Goal: Complete application form: Complete application form

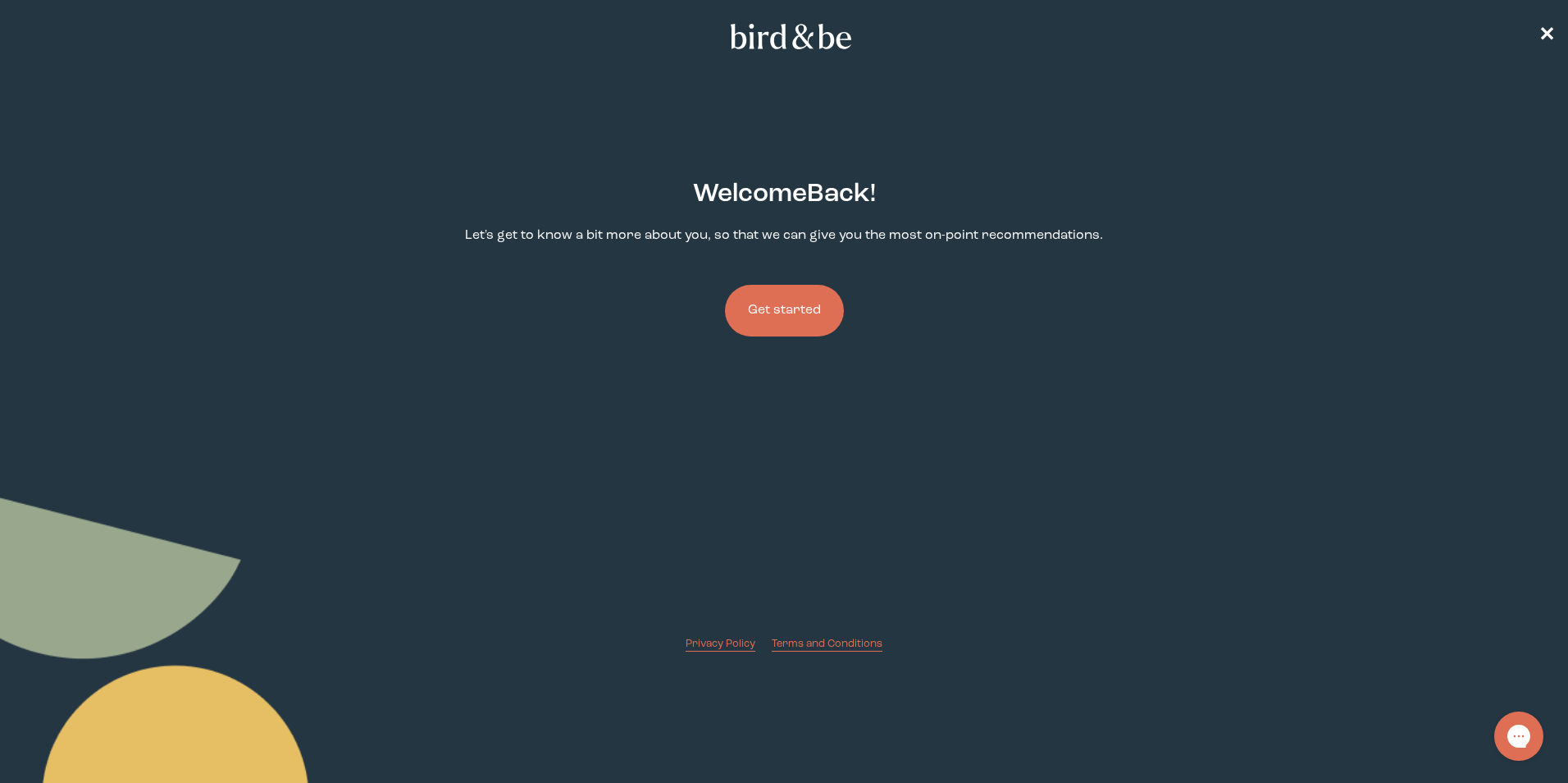
click at [809, 305] on button "Get started" at bounding box center [784, 310] width 119 height 52
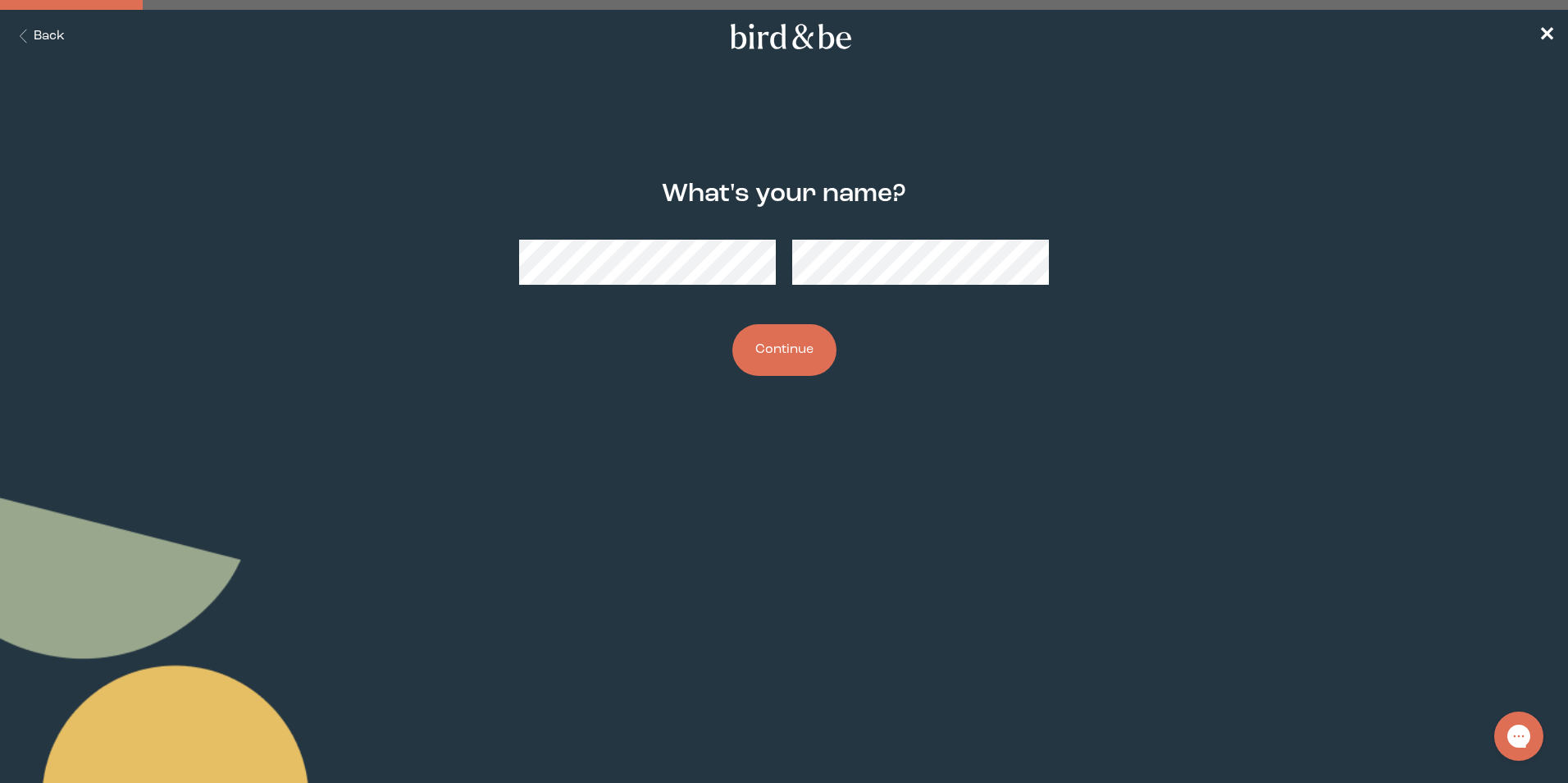
click at [784, 345] on button "Continue" at bounding box center [784, 350] width 104 height 52
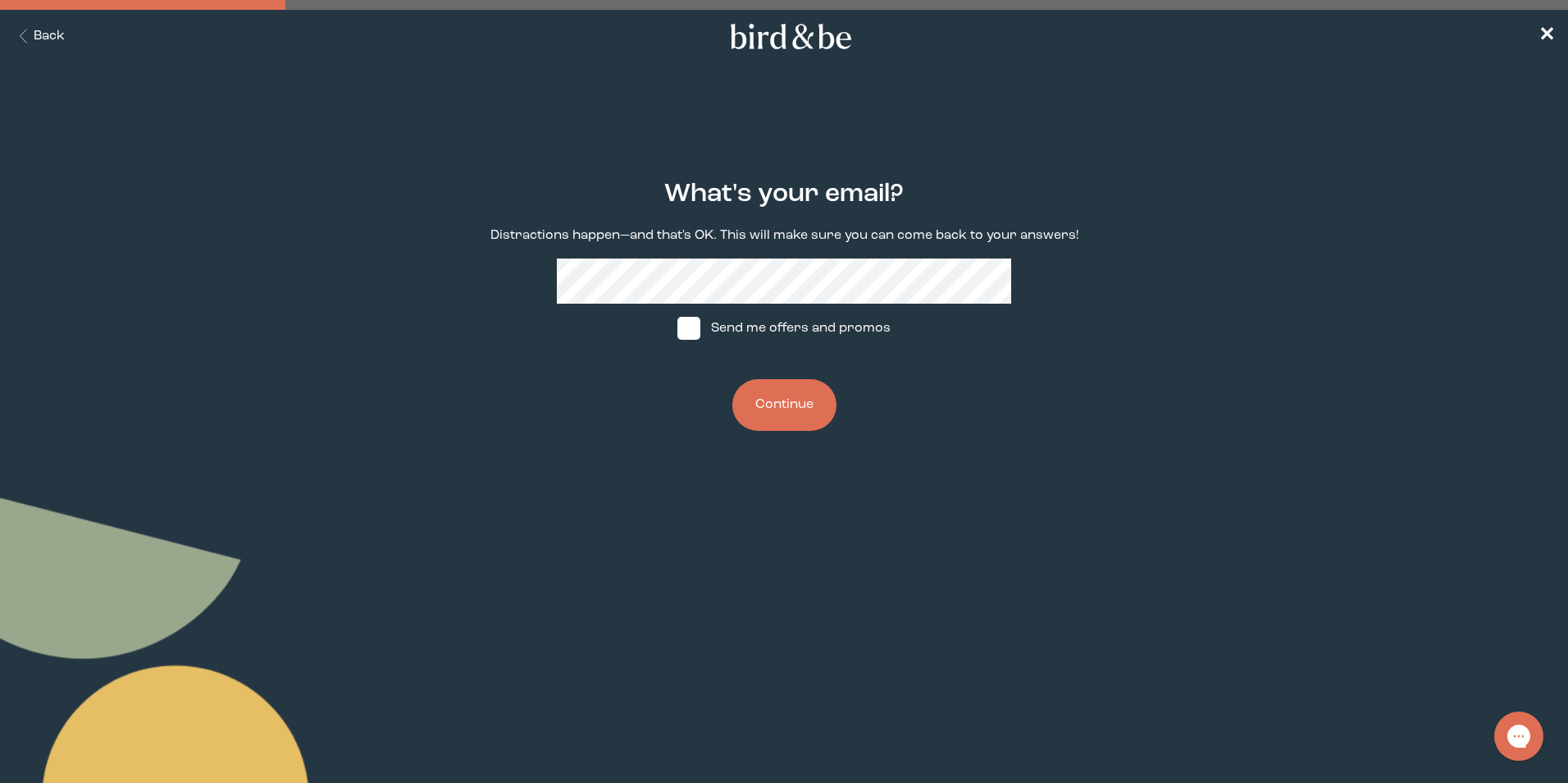
click at [818, 396] on button "Continue" at bounding box center [784, 405] width 104 height 52
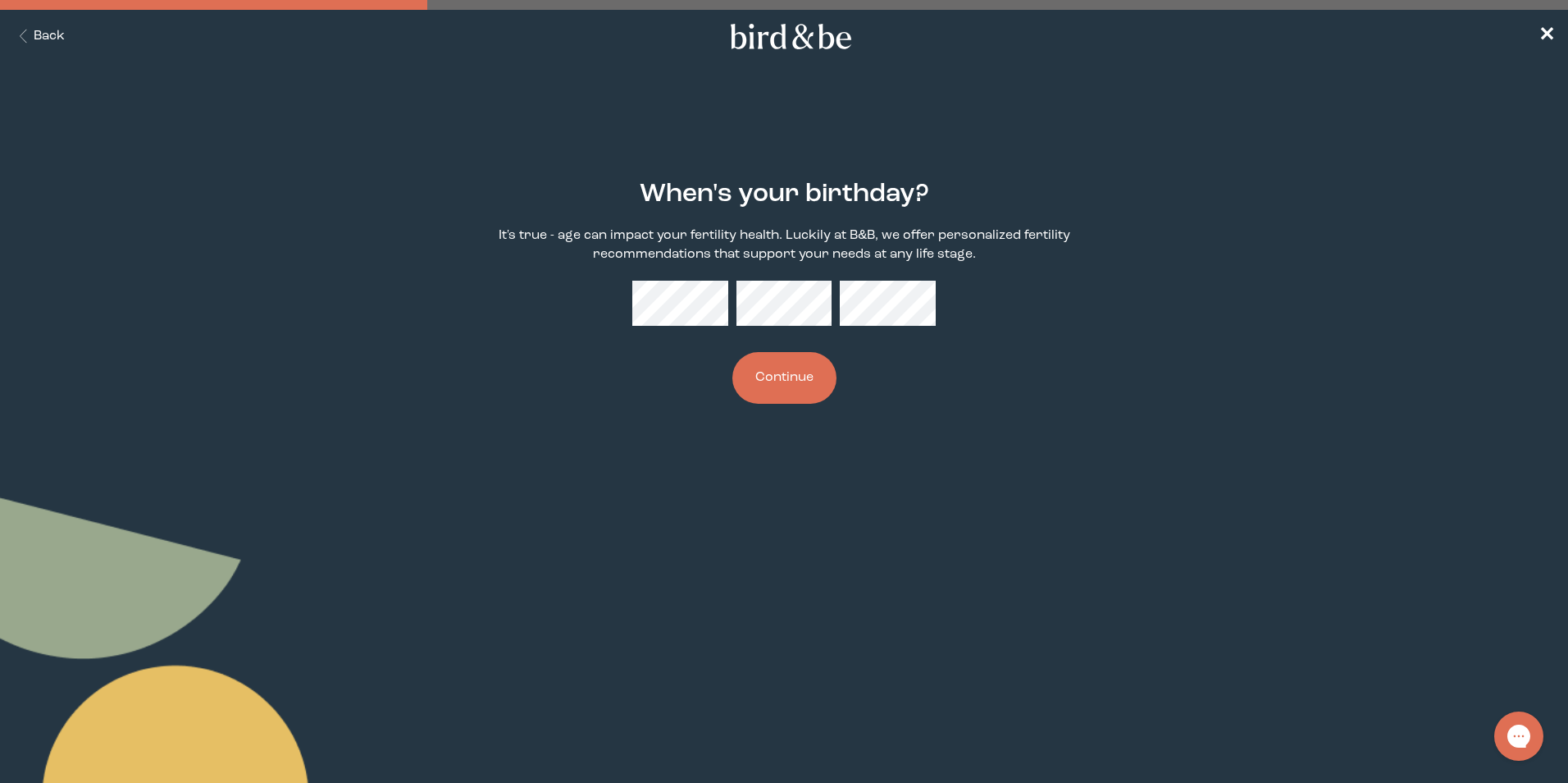
click at [798, 376] on button "Continue" at bounding box center [784, 377] width 104 height 52
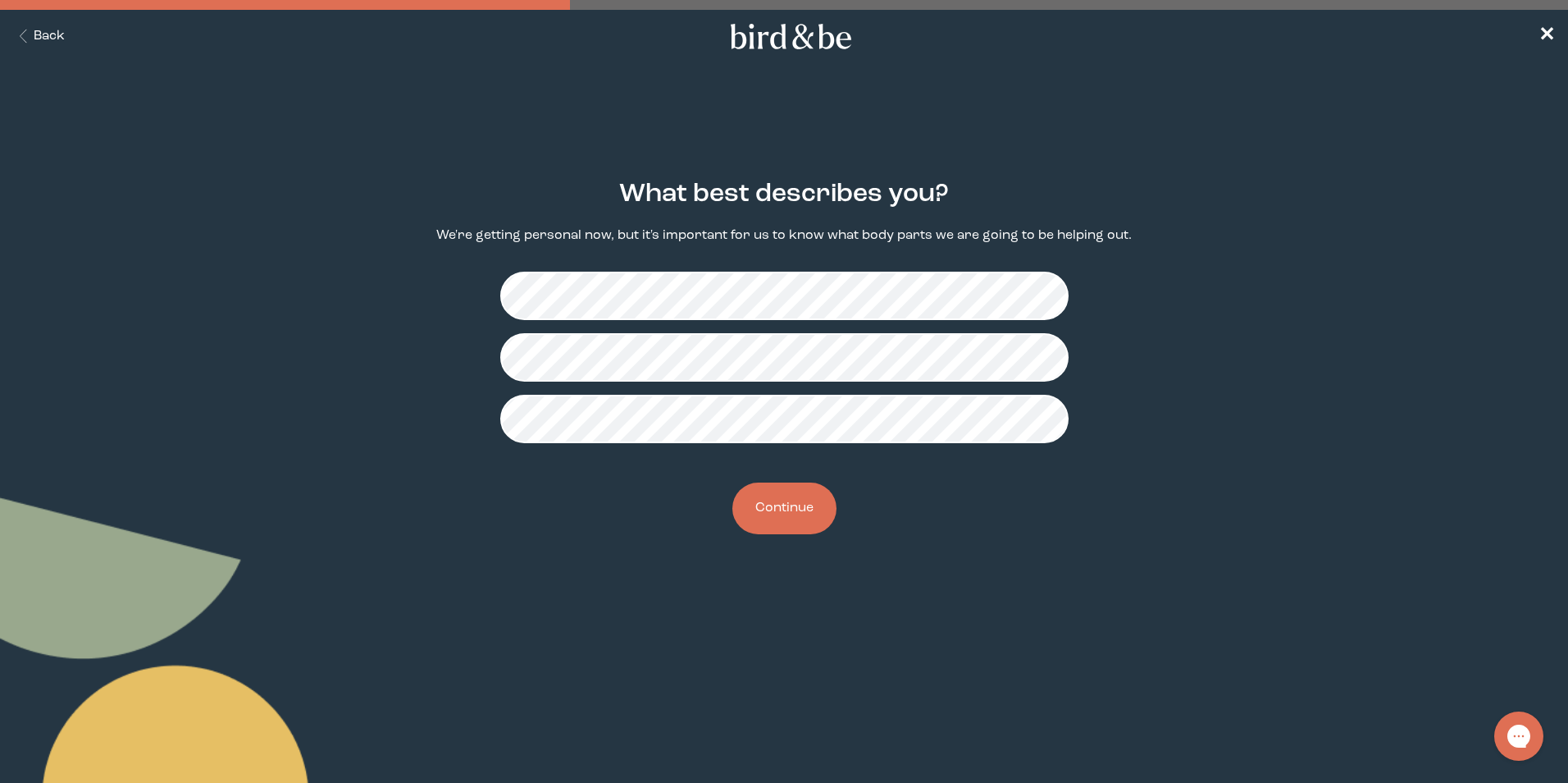
click at [804, 518] on button "Continue" at bounding box center [784, 508] width 104 height 52
click at [794, 513] on button "Continue" at bounding box center [784, 508] width 104 height 52
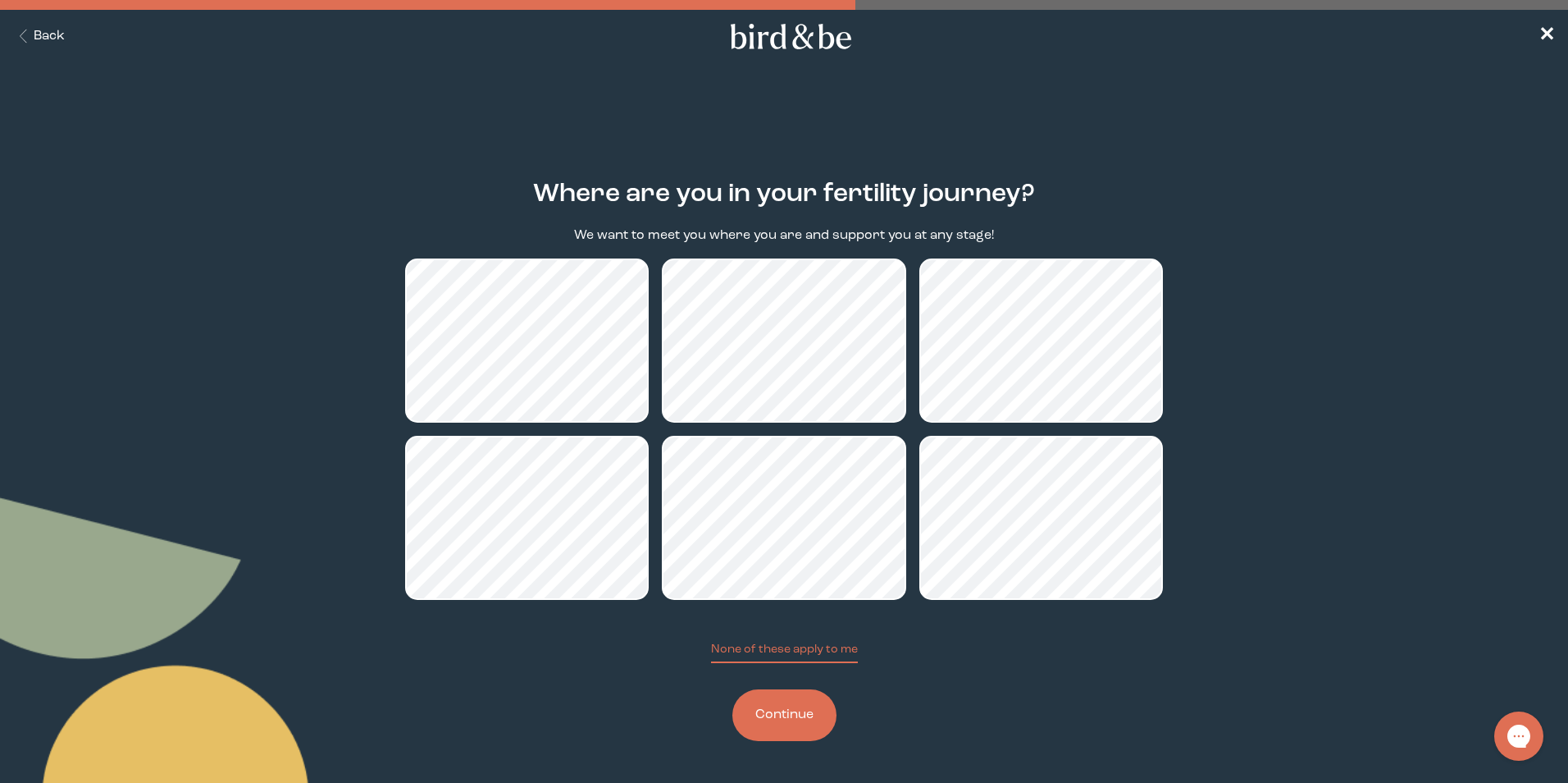
click at [774, 710] on button "Continue" at bounding box center [784, 715] width 104 height 52
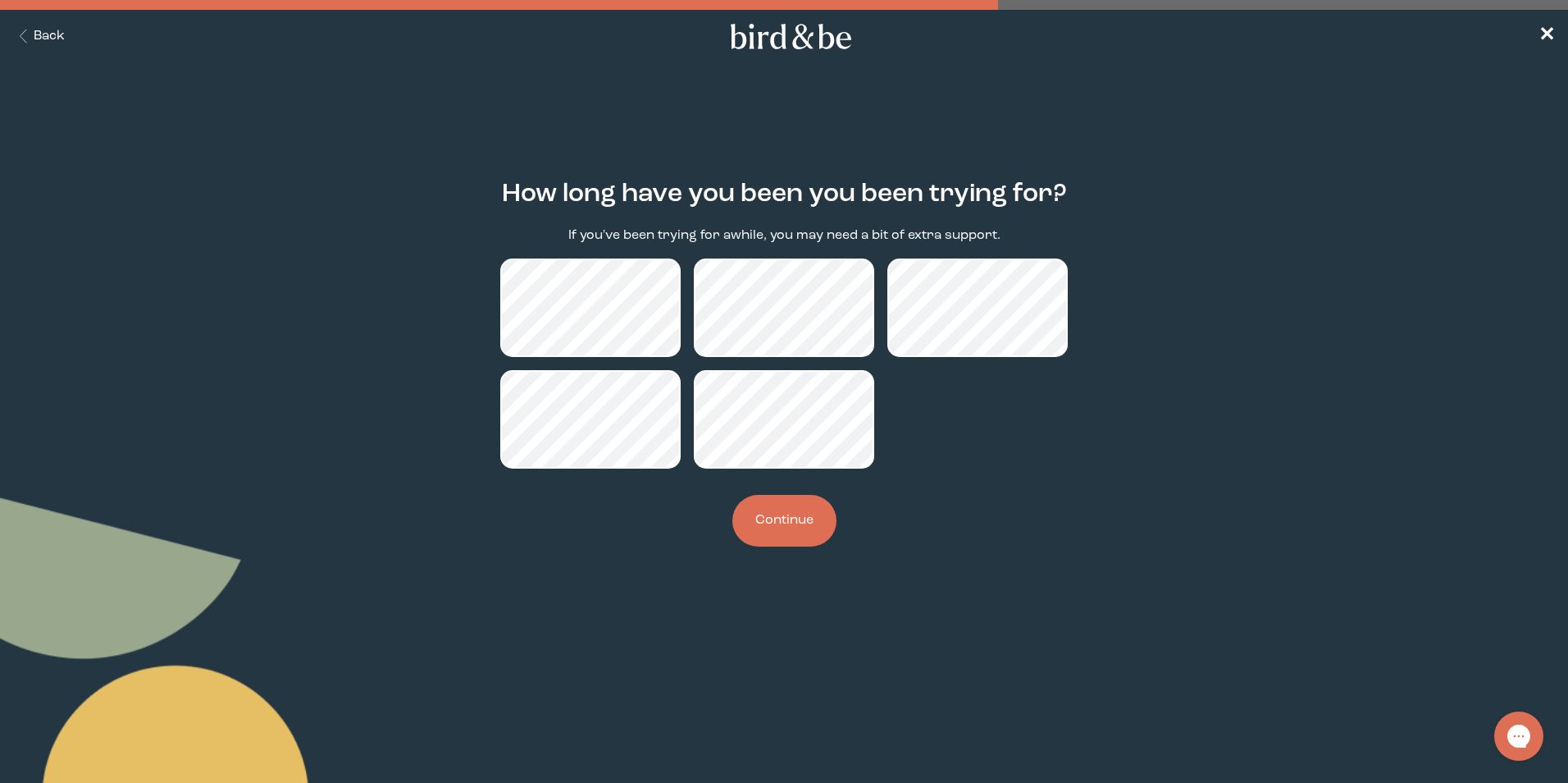
click at [791, 518] on button "Continue" at bounding box center [784, 521] width 104 height 52
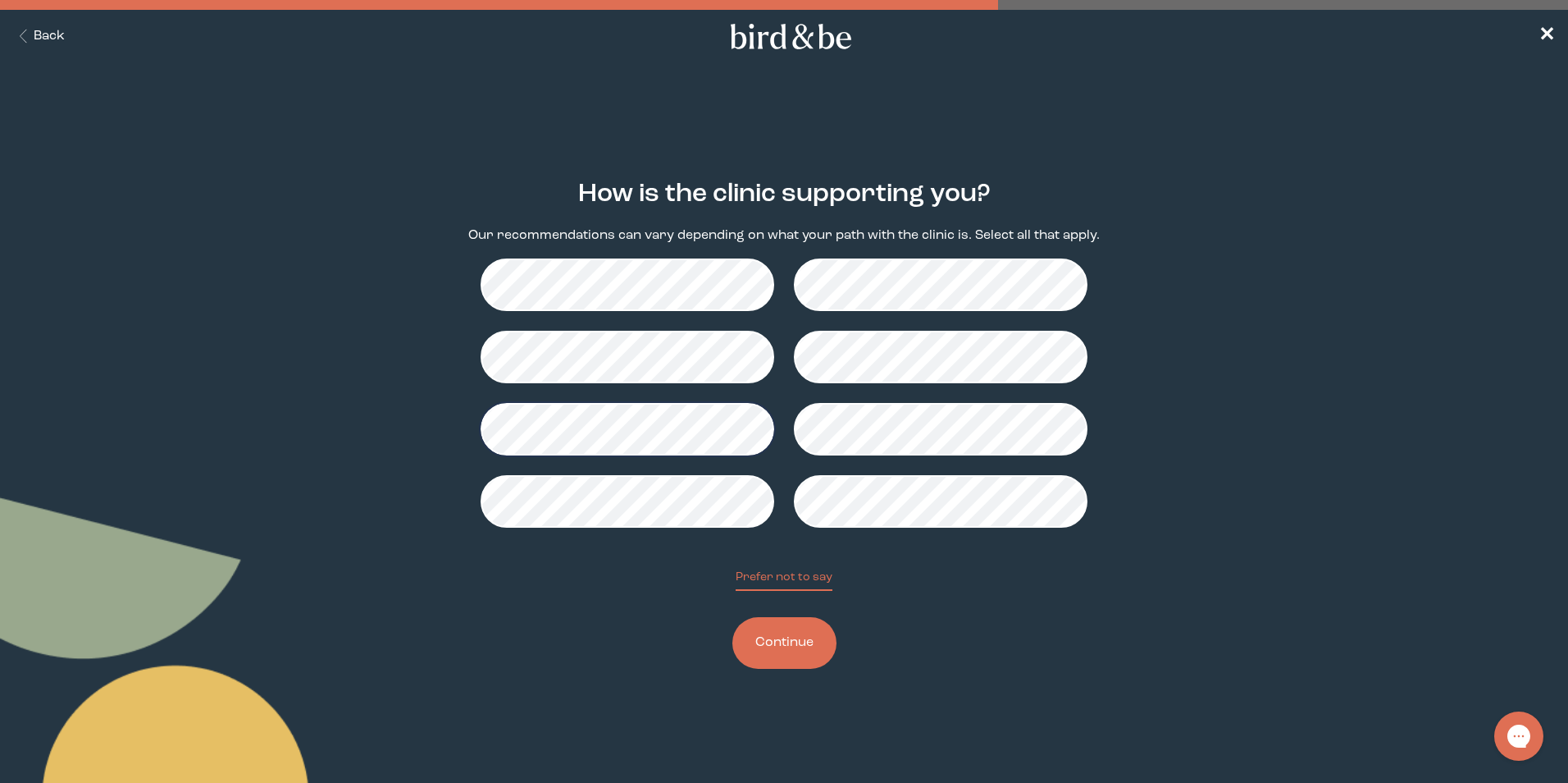
click at [771, 630] on button "Continue" at bounding box center [784, 643] width 104 height 52
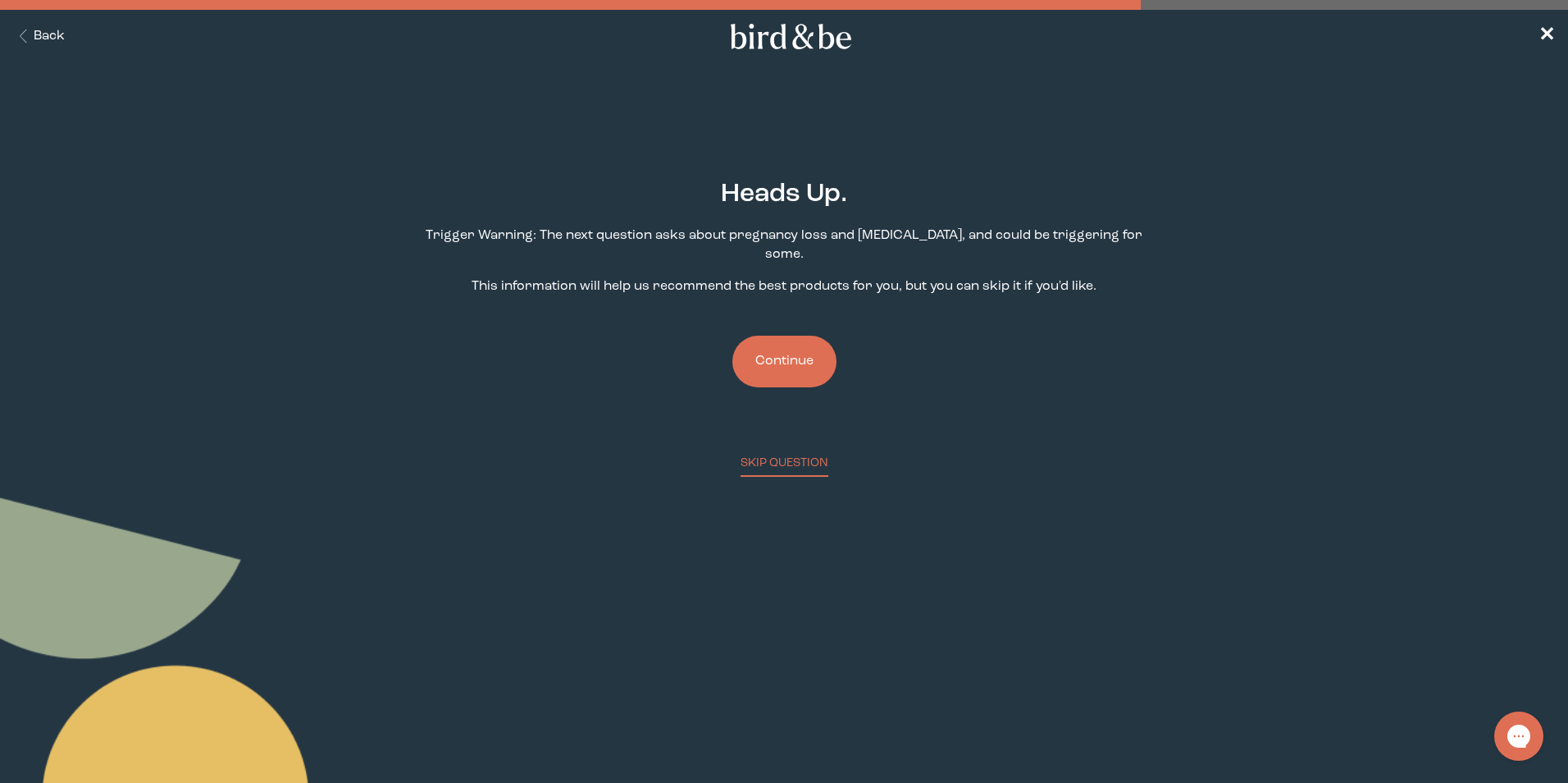
click at [789, 343] on button "Continue" at bounding box center [784, 362] width 104 height 52
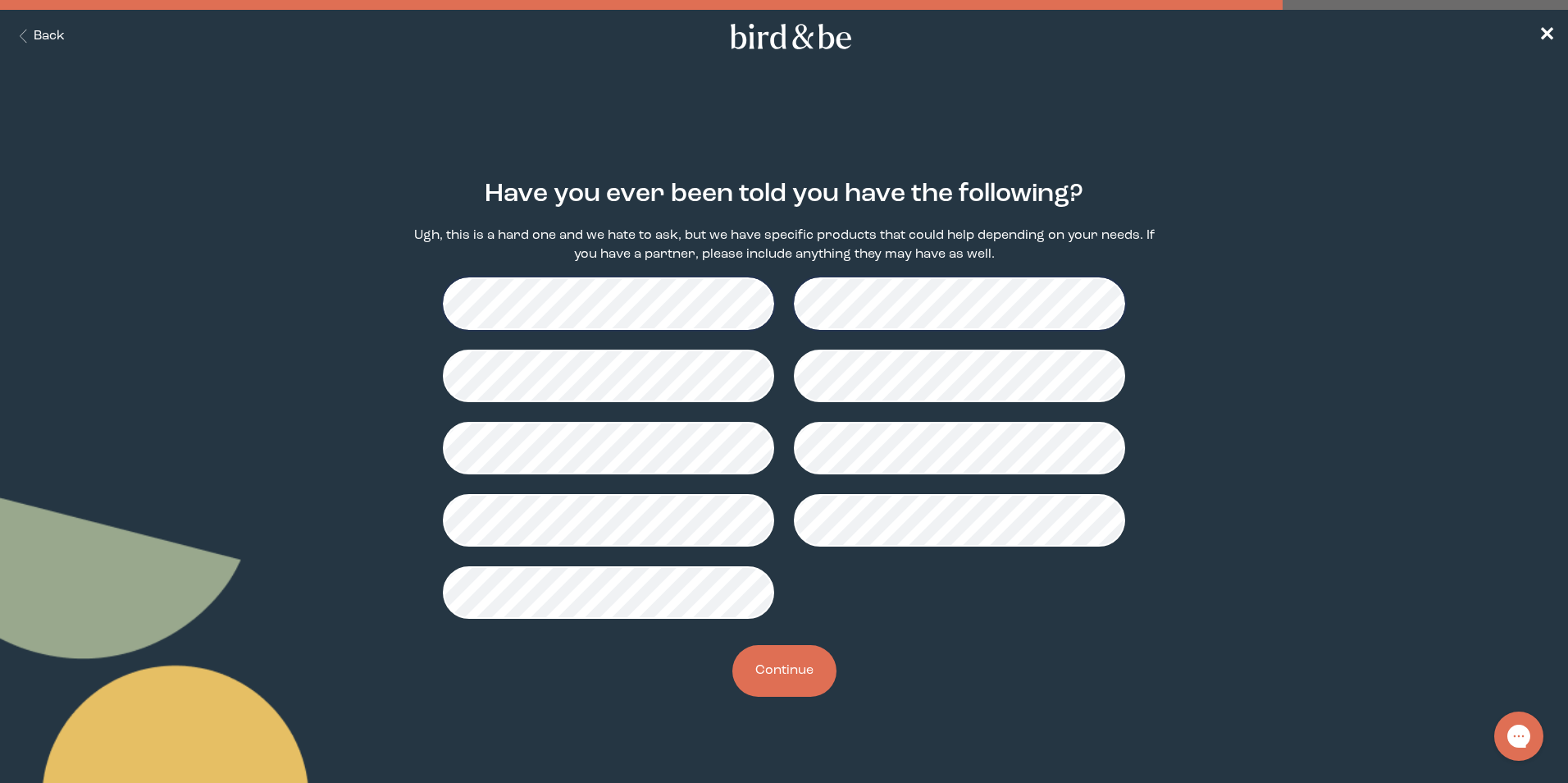
click at [784, 669] on button "Continue" at bounding box center [784, 670] width 104 height 52
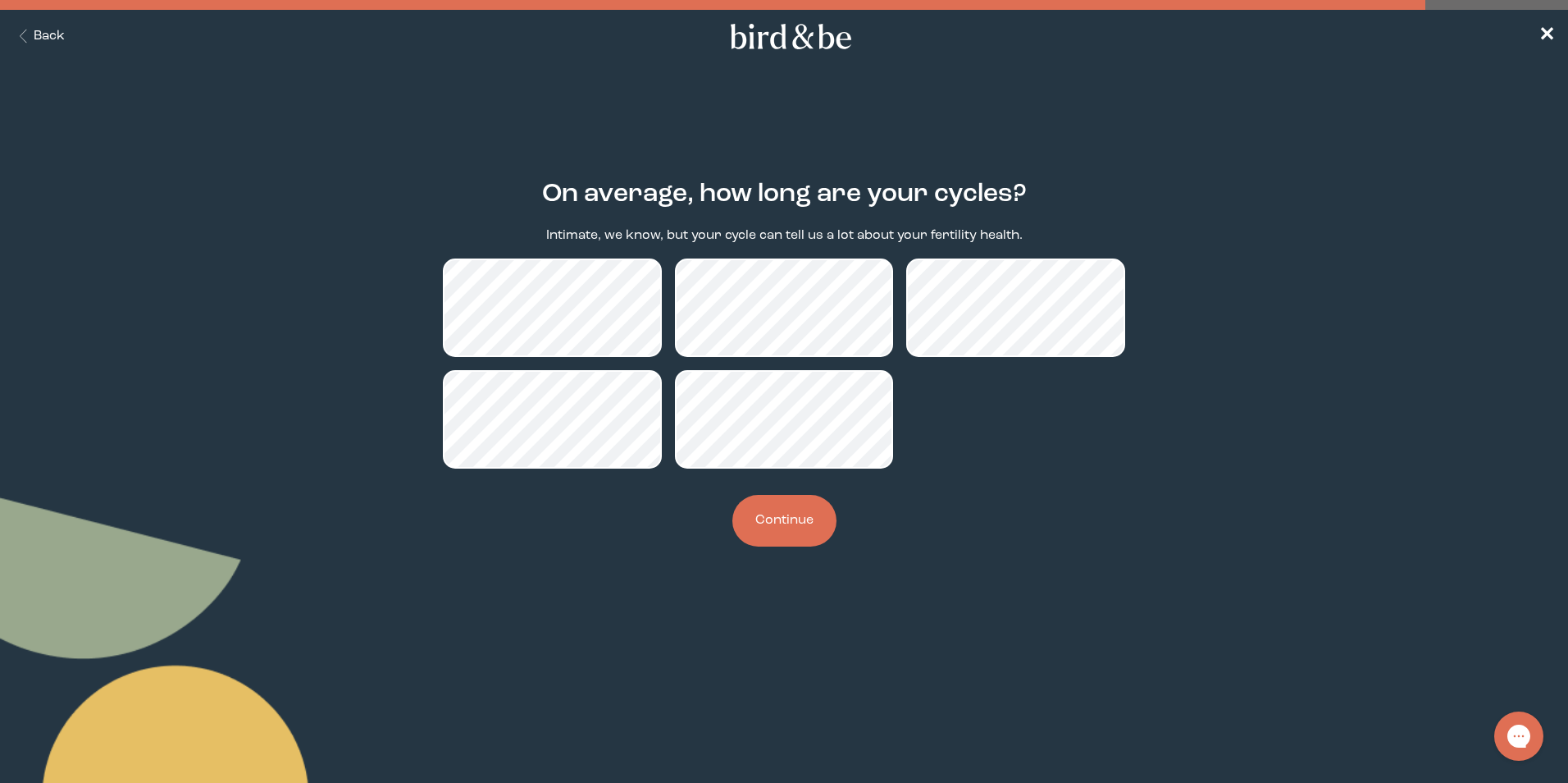
click at [805, 531] on button "Continue" at bounding box center [784, 521] width 104 height 52
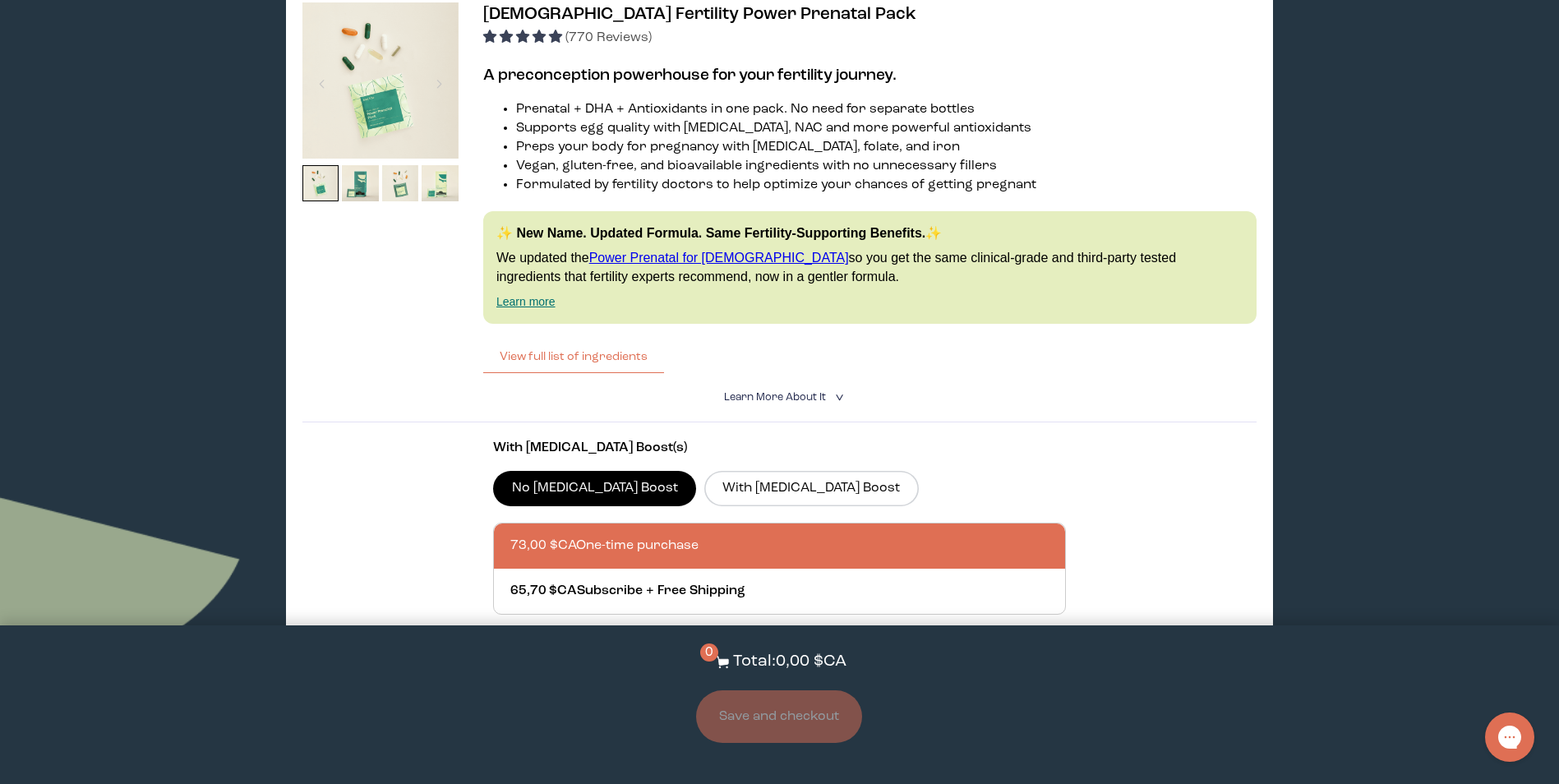
scroll to position [821, 0]
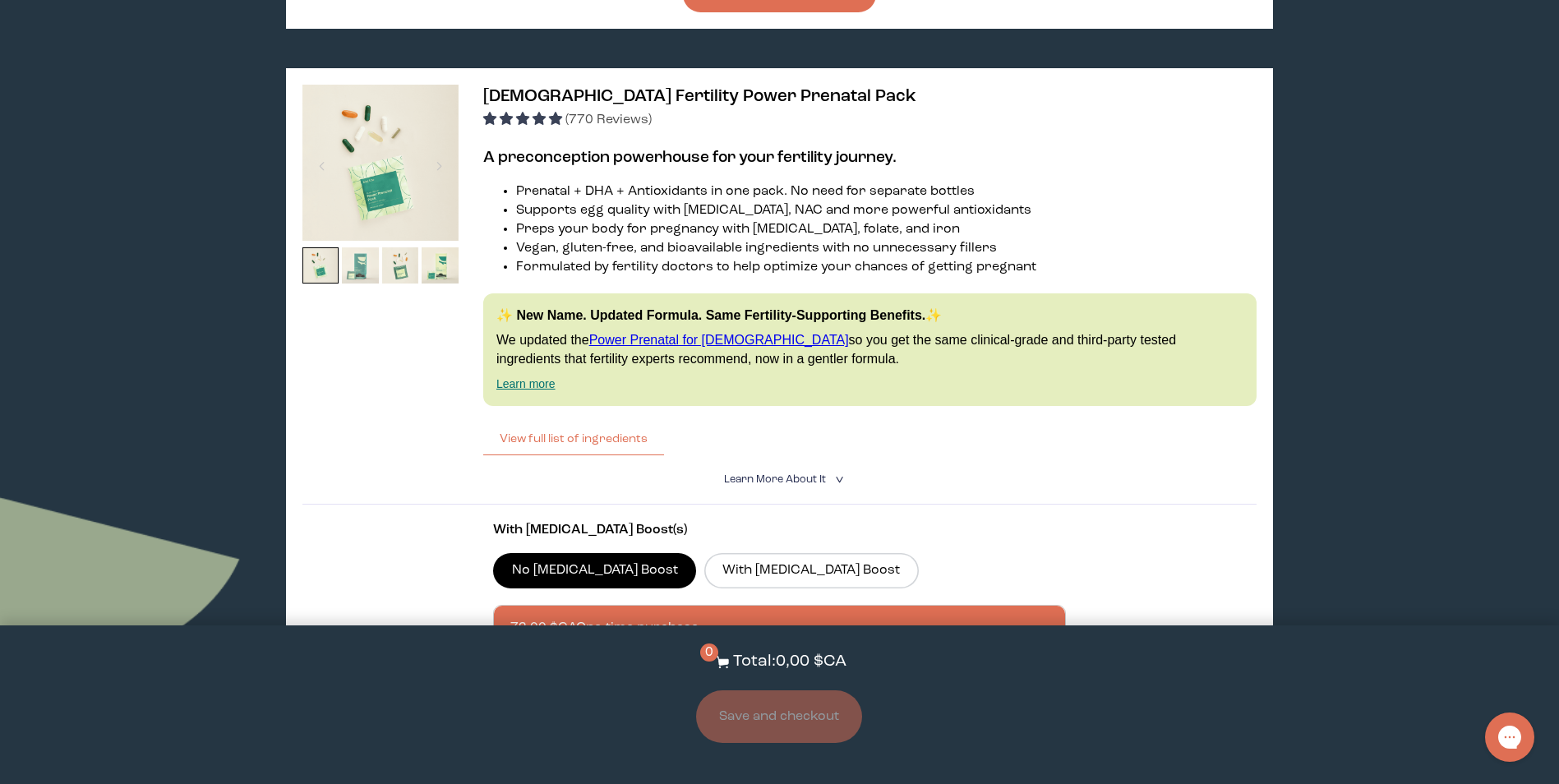
click at [359, 261] on img at bounding box center [360, 266] width 37 height 37
click at [351, 262] on img at bounding box center [360, 266] width 37 height 37
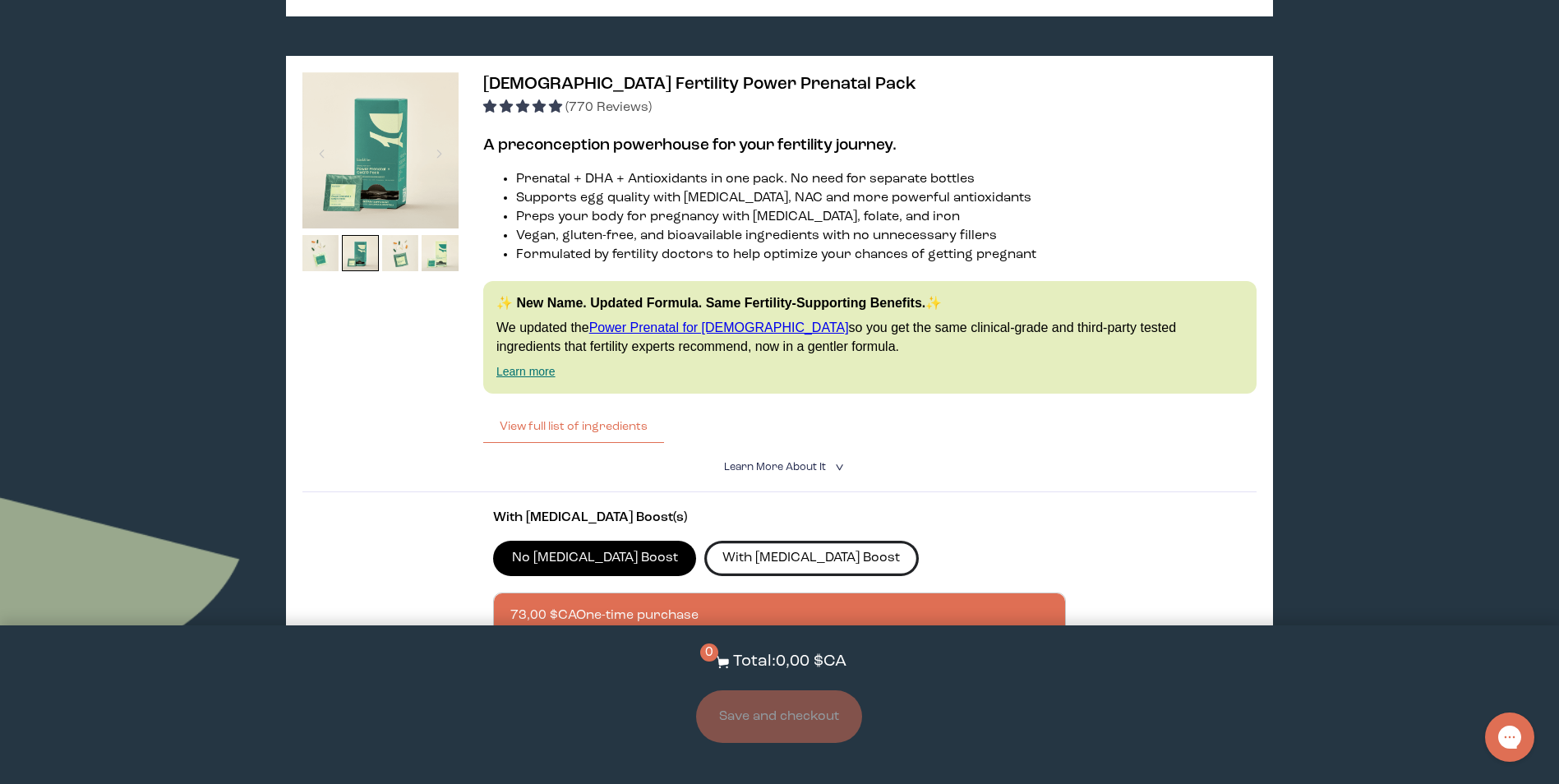
scroll to position [1068, 0]
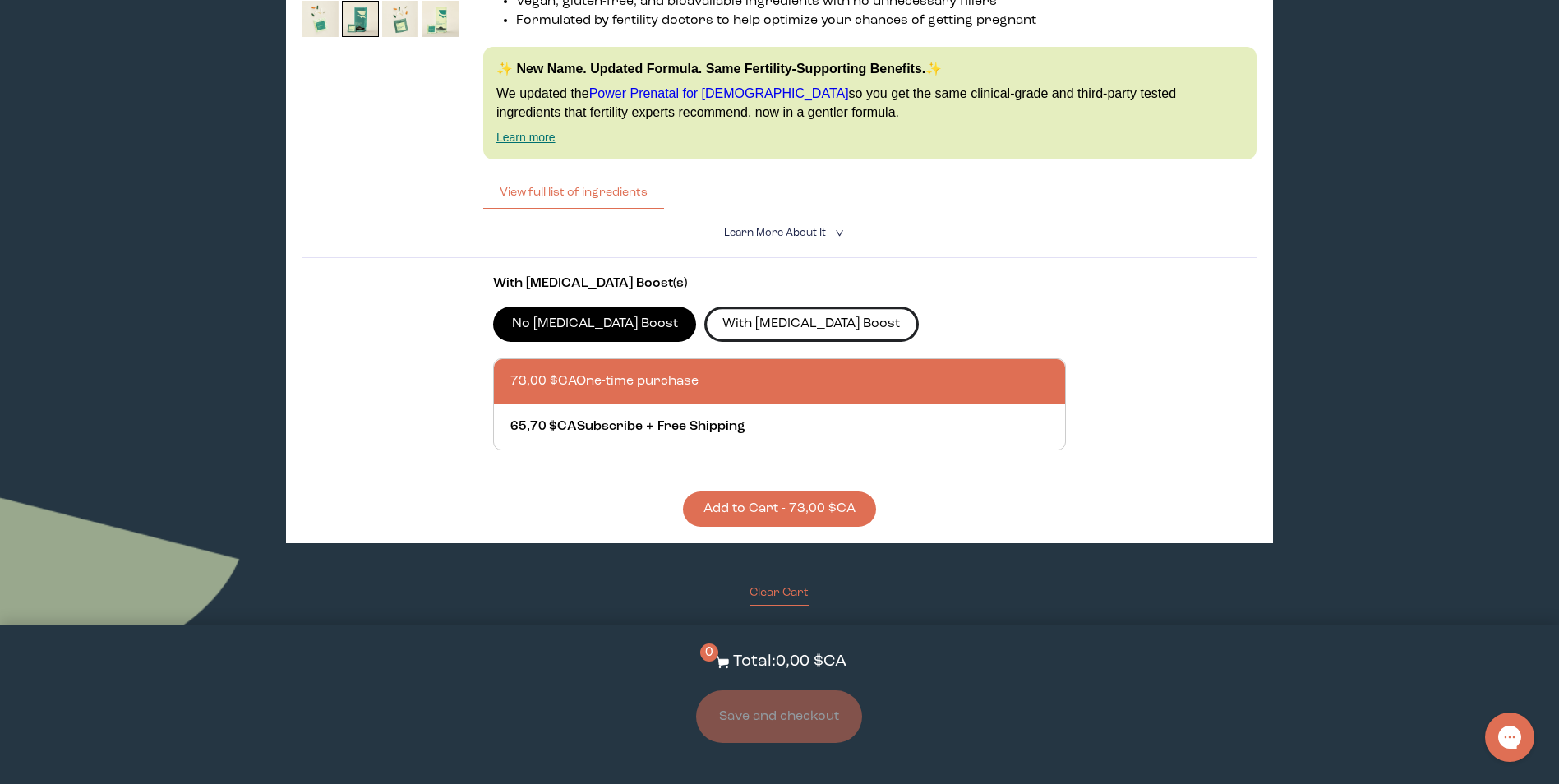
click at [719, 340] on label "With [MEDICAL_DATA] Boost" at bounding box center [812, 324] width 215 height 34
click at [0, 0] on input "With [MEDICAL_DATA] Boost" at bounding box center [0, 0] width 0 height 0
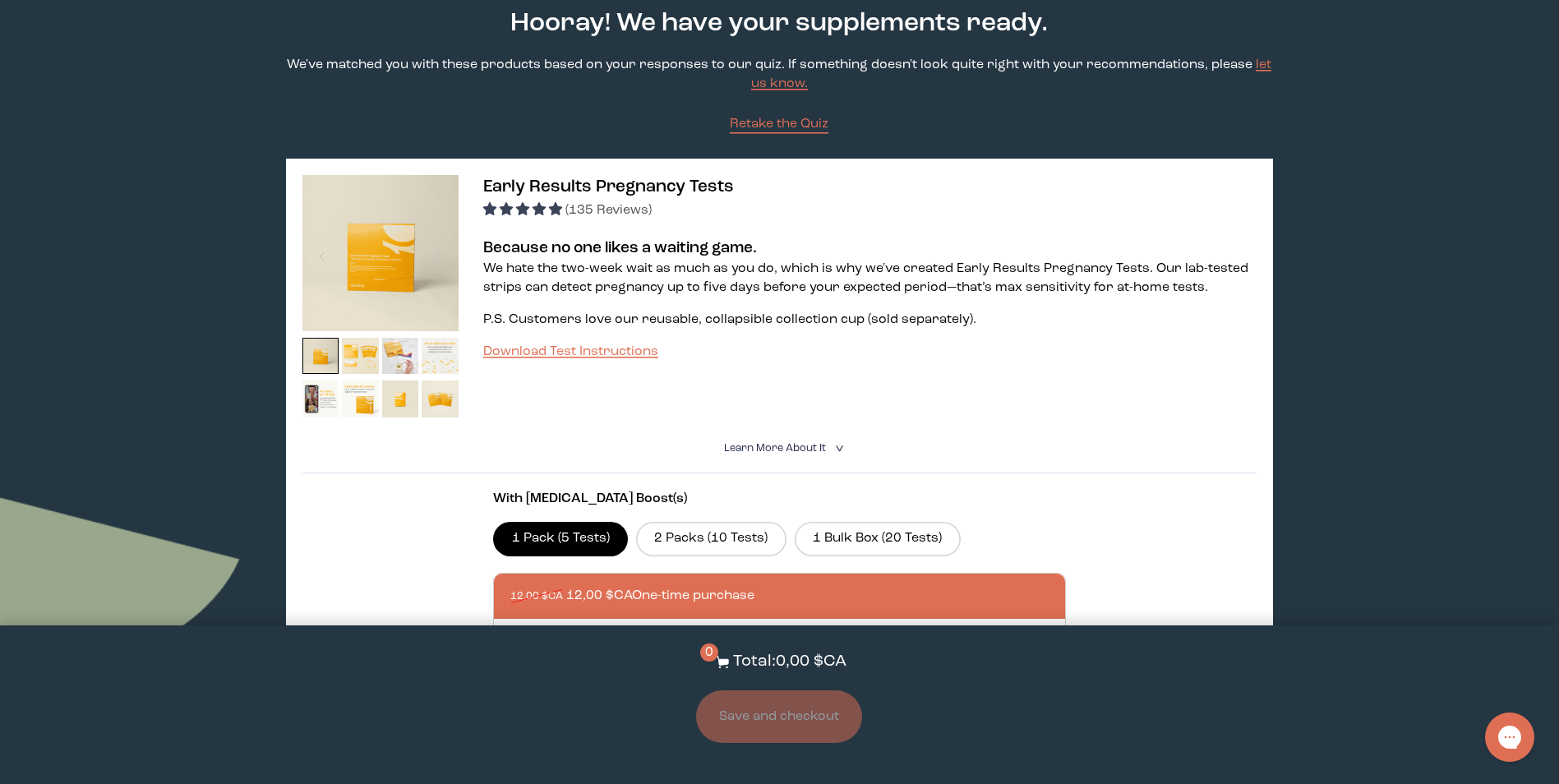
scroll to position [0, 0]
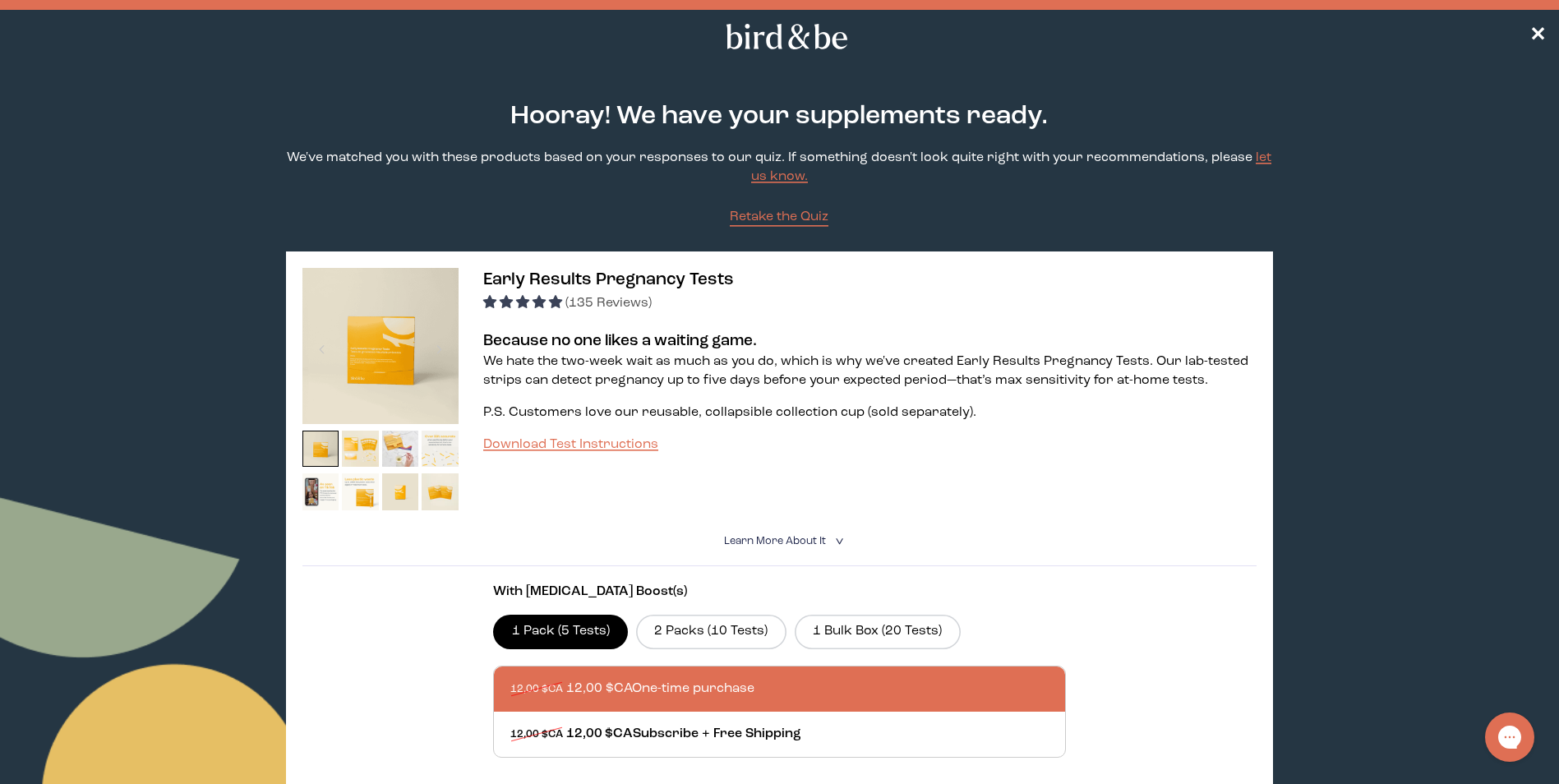
click at [1528, 39] on nav "✕" at bounding box center [780, 35] width 1559 height 52
click at [1537, 35] on span "✕" at bounding box center [1537, 37] width 17 height 20
